Goal: Check status: Check status

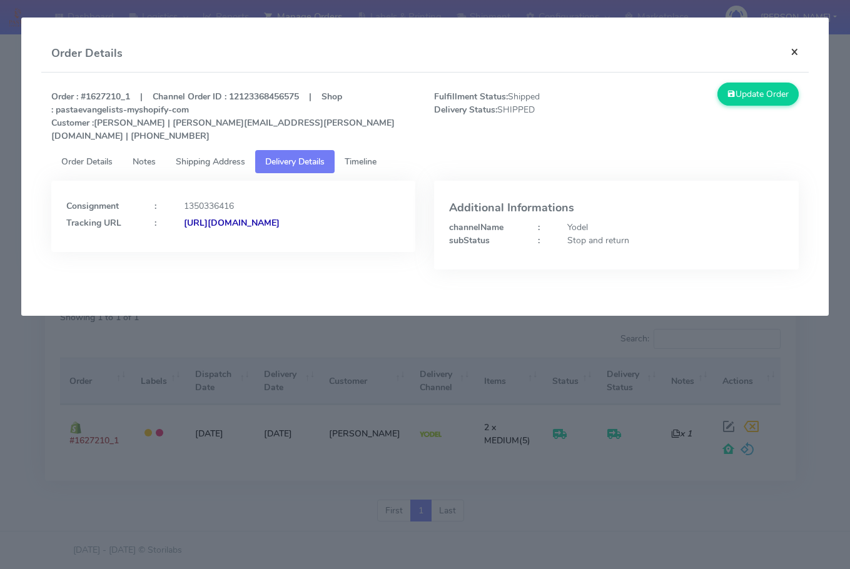
click at [795, 53] on button "×" at bounding box center [795, 51] width 28 height 33
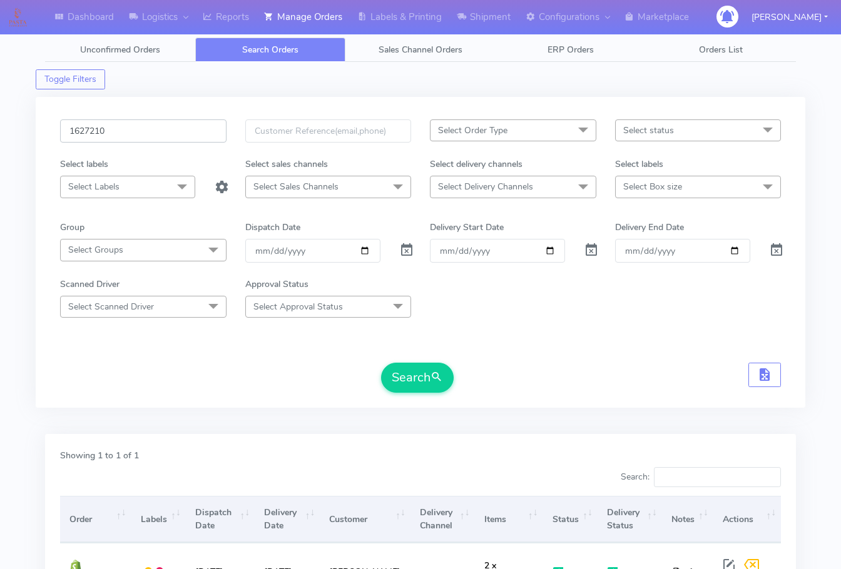
click at [141, 136] on input "1627210" at bounding box center [143, 130] width 166 height 23
paste input "6864"
click at [435, 394] on div "1626864 Select Order Type Select All MEALS ATAVI One Off Pasta Club Gift Kit Ev…" at bounding box center [420, 259] width 739 height 281
click at [432, 379] on span "submit" at bounding box center [436, 377] width 13 height 17
click at [138, 131] on input "1626864" at bounding box center [143, 130] width 166 height 23
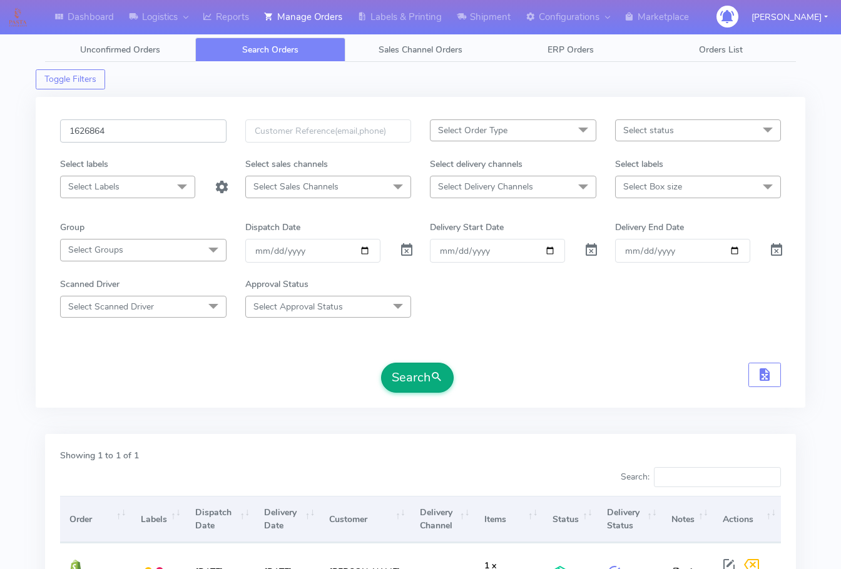
paste input "41"
click at [423, 374] on button "Search" at bounding box center [417, 378] width 73 height 30
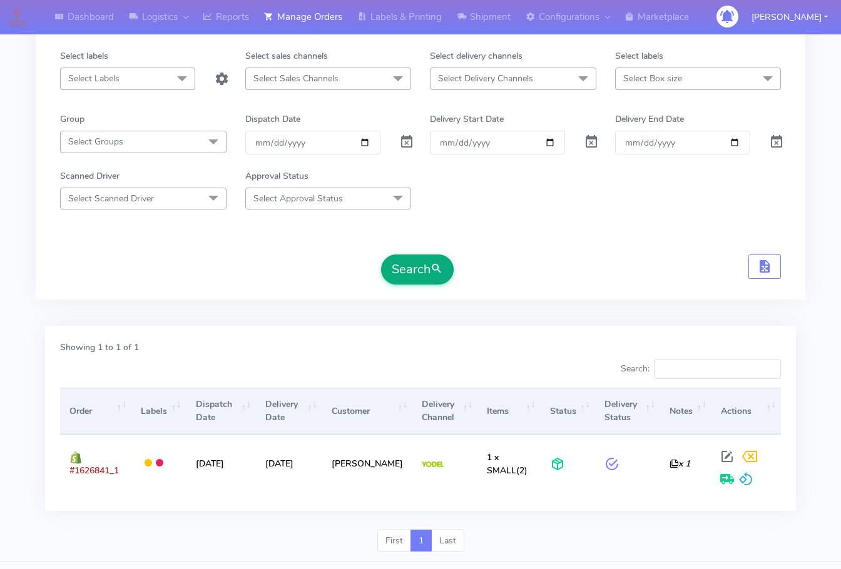
scroll to position [138, 0]
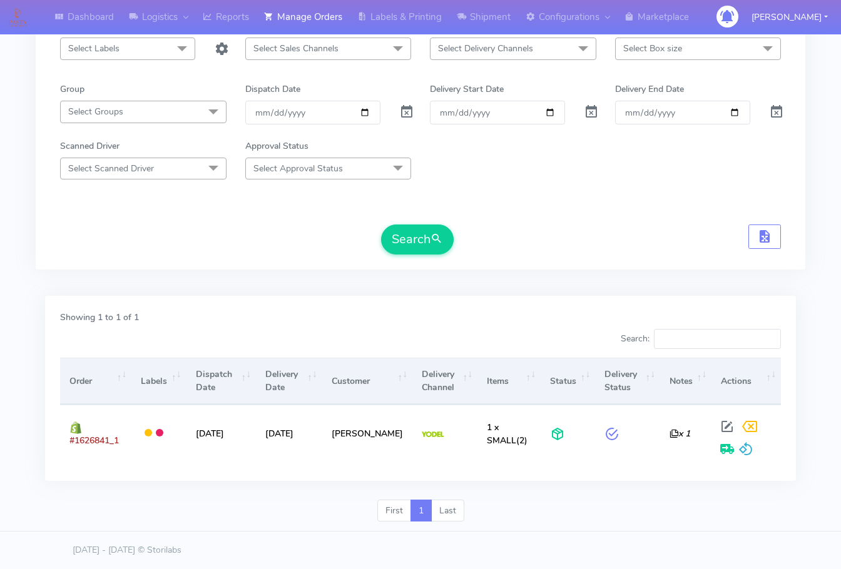
click at [79, 260] on div "1626841 Select Order Type Select All MEALS ATAVI One Off Pasta Club Gift Kit Ev…" at bounding box center [420, 121] width 739 height 281
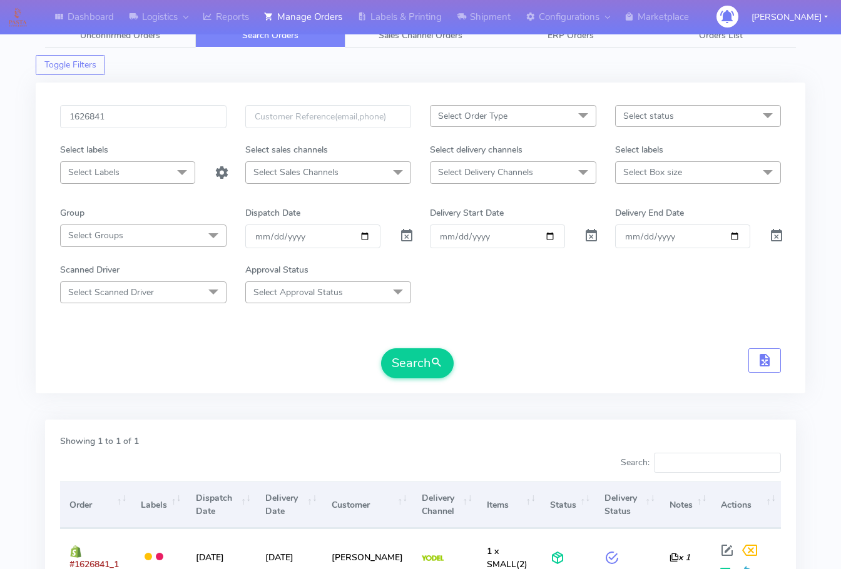
scroll to position [13, 0]
click at [91, 114] on input "1626841" at bounding box center [143, 117] width 166 height 23
drag, startPoint x: 128, startPoint y: 117, endPoint x: 146, endPoint y: 128, distance: 20.8
click at [128, 117] on input "1626841" at bounding box center [143, 117] width 166 height 23
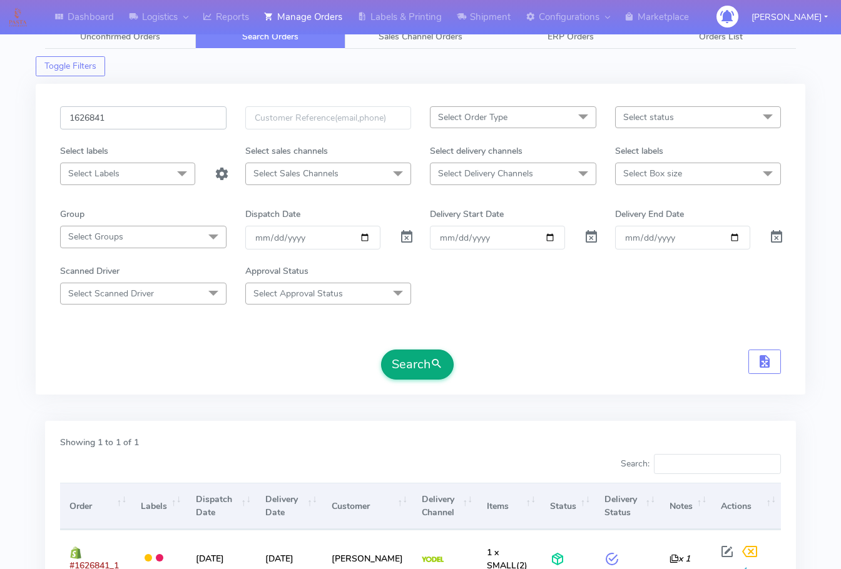
paste input "649"
type input "1626649"
click at [429, 370] on button "Search" at bounding box center [417, 365] width 73 height 30
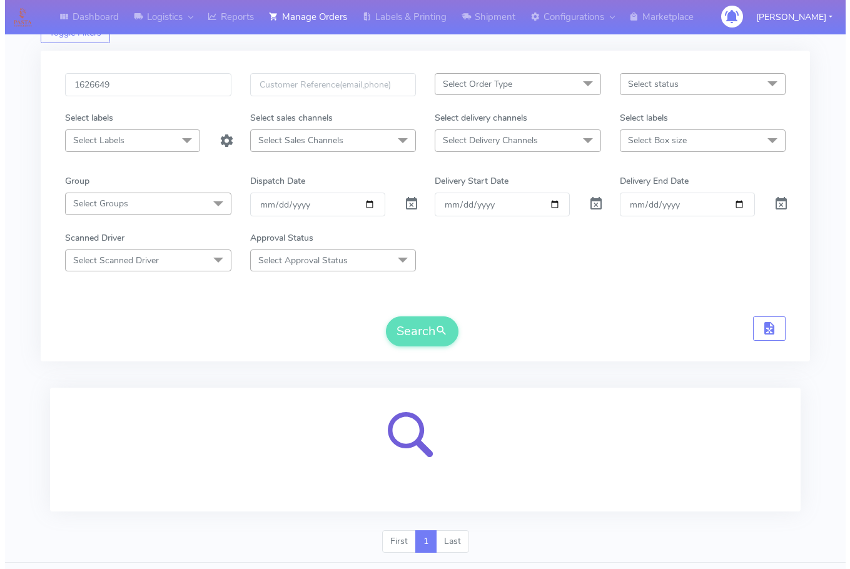
scroll to position [78, 0]
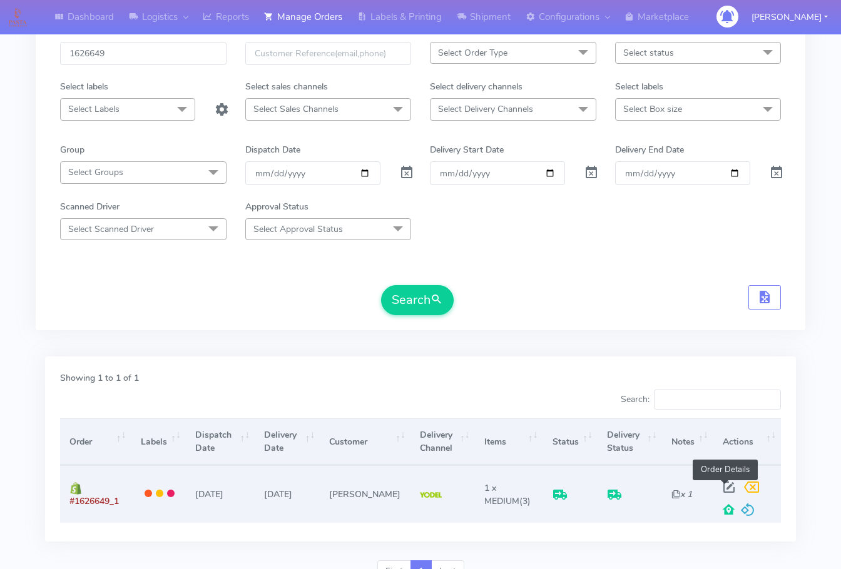
click at [729, 484] on span at bounding box center [729, 490] width 23 height 12
select select "5"
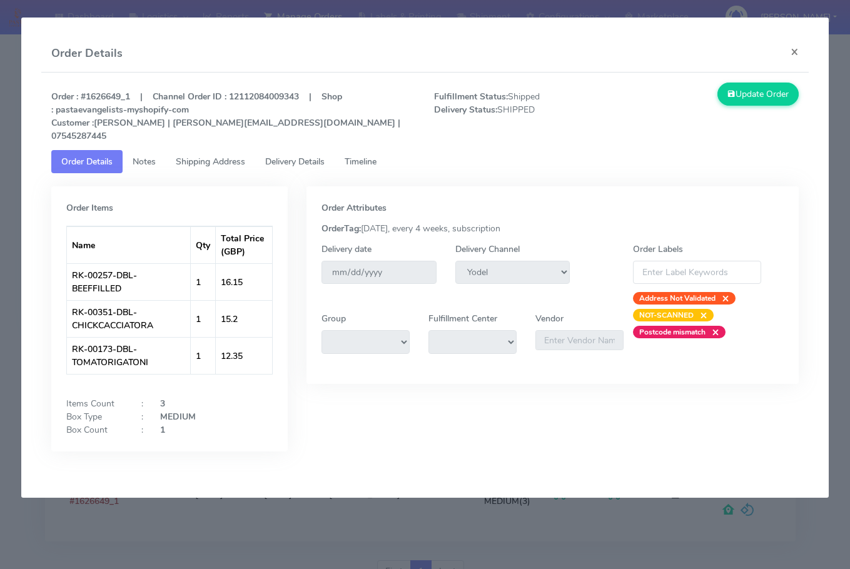
click at [221, 156] on span "Shipping Address" at bounding box center [210, 162] width 69 height 12
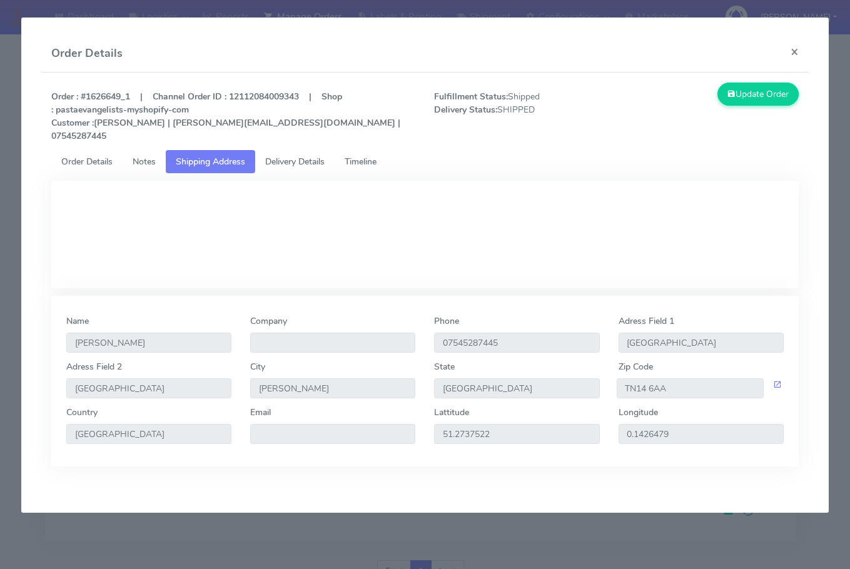
click at [290, 156] on span "Delivery Details" at bounding box center [294, 162] width 59 height 12
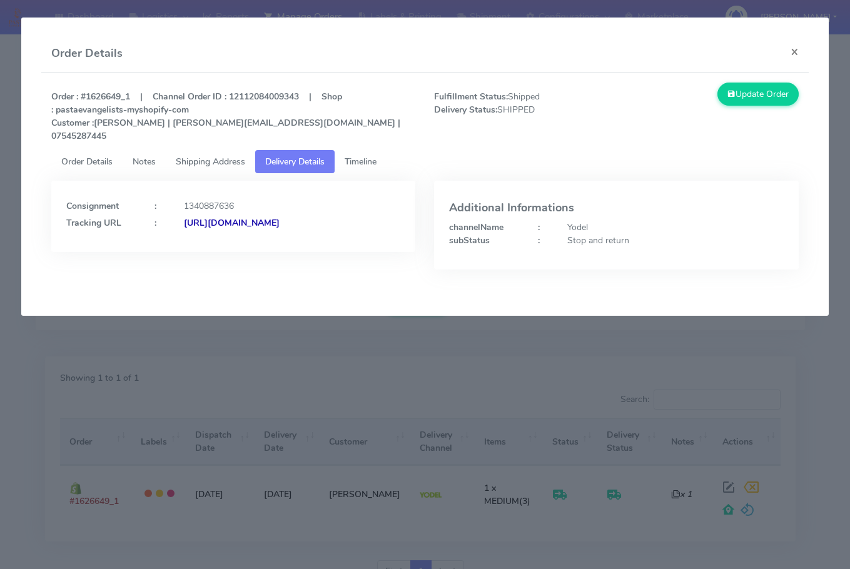
drag, startPoint x: 338, startPoint y: 225, endPoint x: 203, endPoint y: 254, distance: 138.2
click at [203, 254] on div "Consignment : 1340887636 Tracking URL : [URL][DOMAIN_NAME]" at bounding box center [233, 235] width 383 height 108
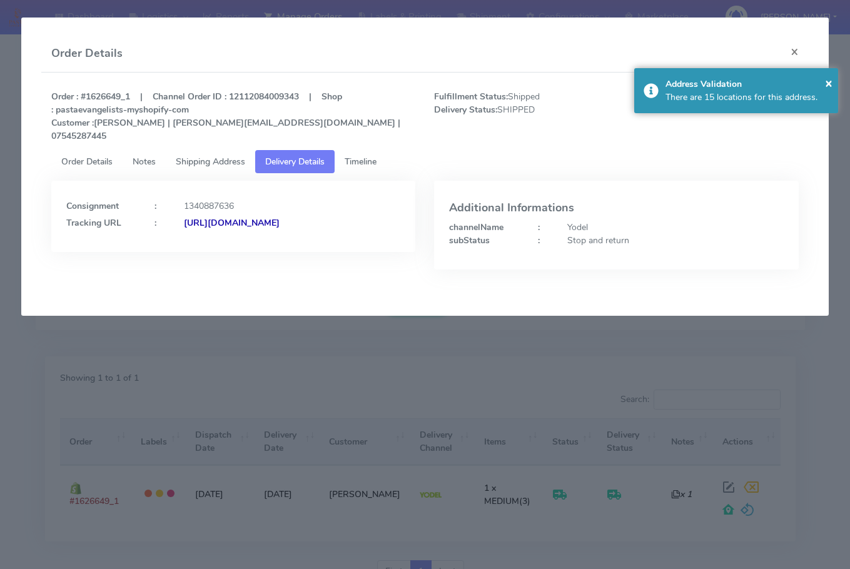
copy strong "JJD0002249960902653"
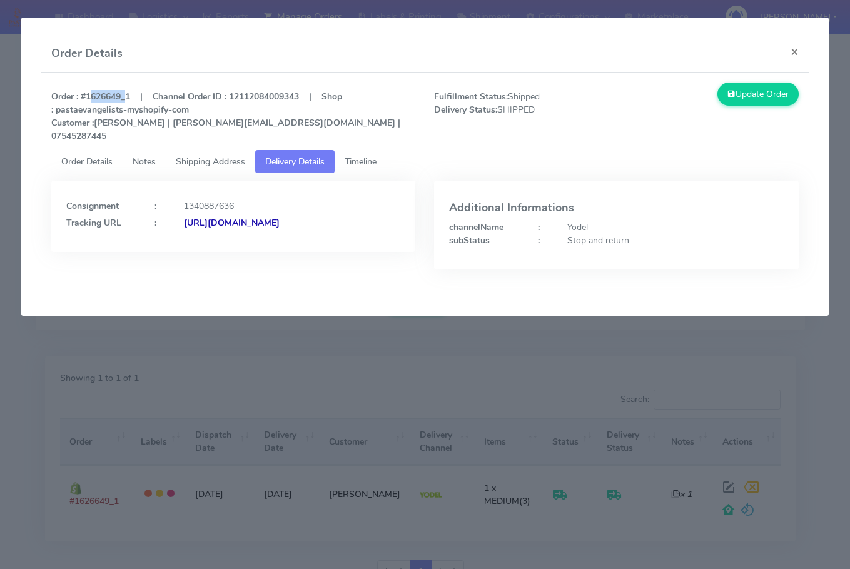
drag, startPoint x: 126, startPoint y: 96, endPoint x: 87, endPoint y: 96, distance: 38.8
click at [87, 96] on strong "Order : #1626649_1 | Channel Order ID : 12112084009343 | Shop : pastaevangelist…" at bounding box center [225, 116] width 349 height 51
copy strong "1626649"
